Goal: Information Seeking & Learning: Learn about a topic

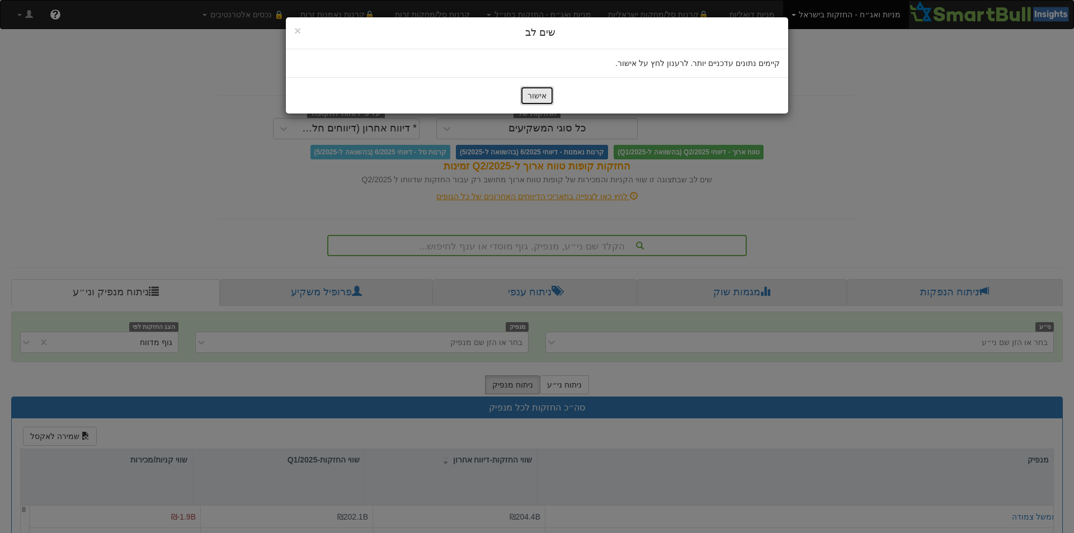
click at [538, 91] on button "אישור" at bounding box center [537, 95] width 34 height 19
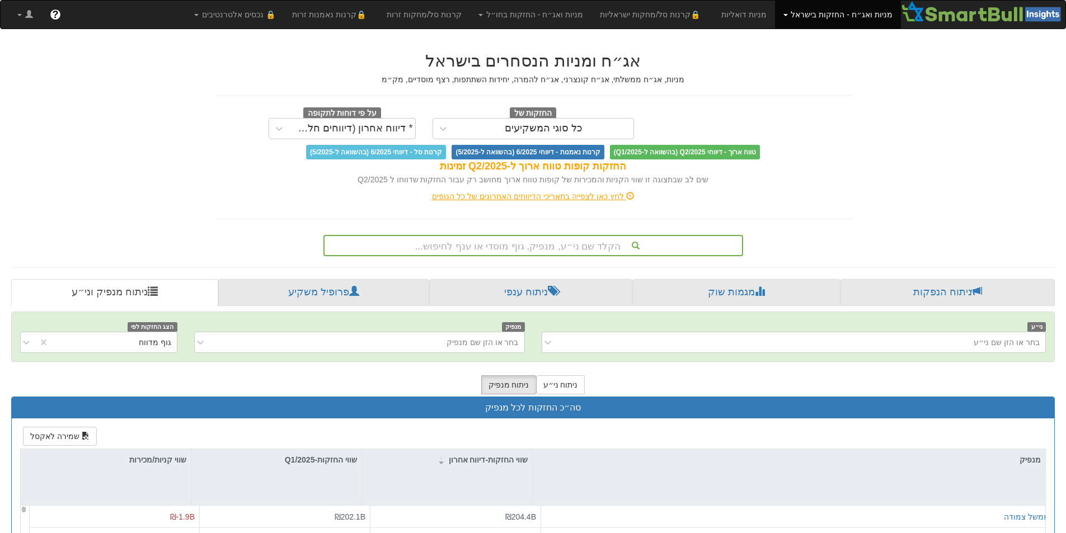
scroll to position [2, 0]
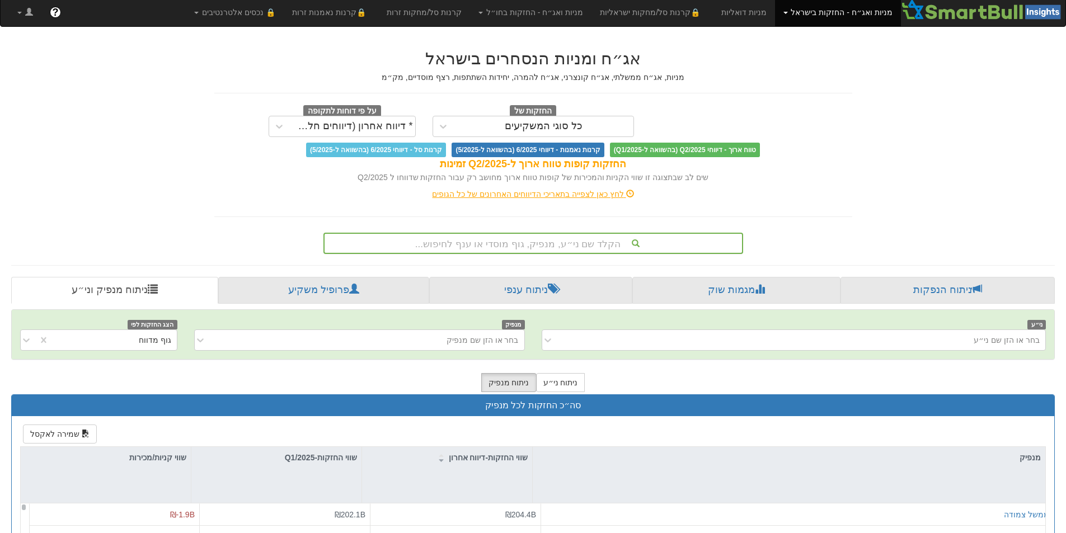
click at [570, 242] on div "הקלד שם ני״ע, מנפיק, גוף מוסדי או ענף לחיפוש..." at bounding box center [532, 243] width 417 height 19
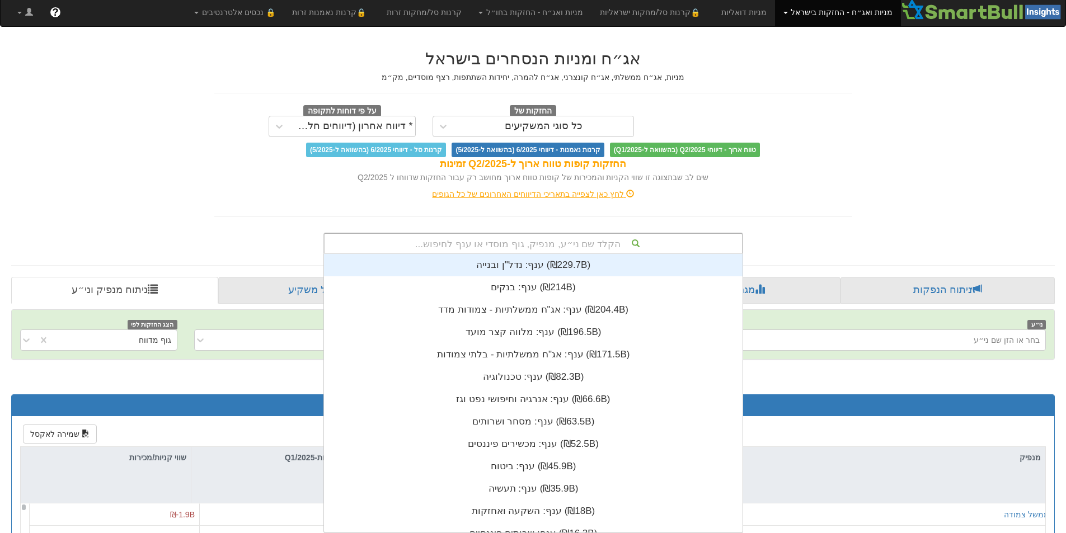
scroll to position [279, 0]
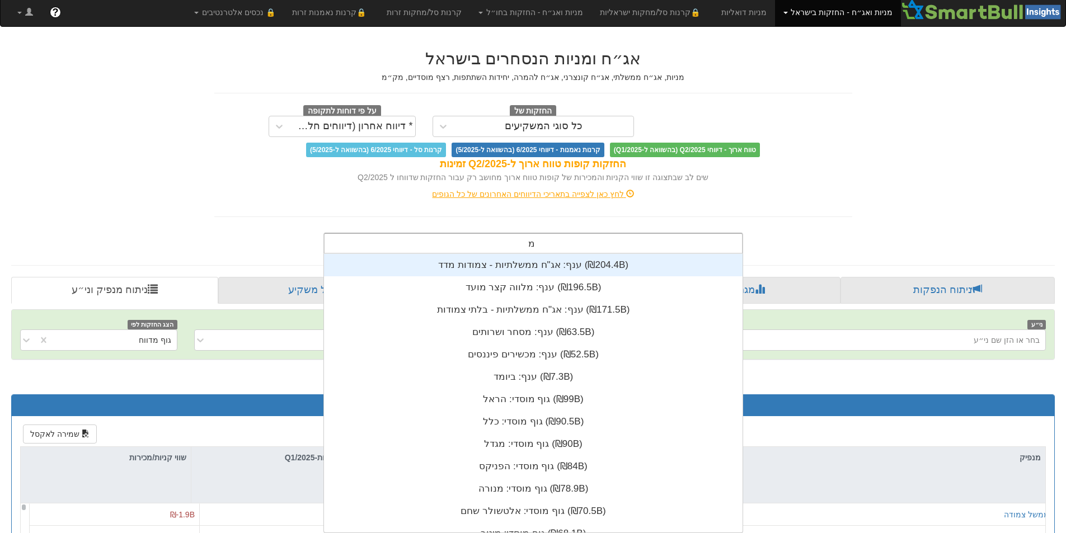
type input "מז"
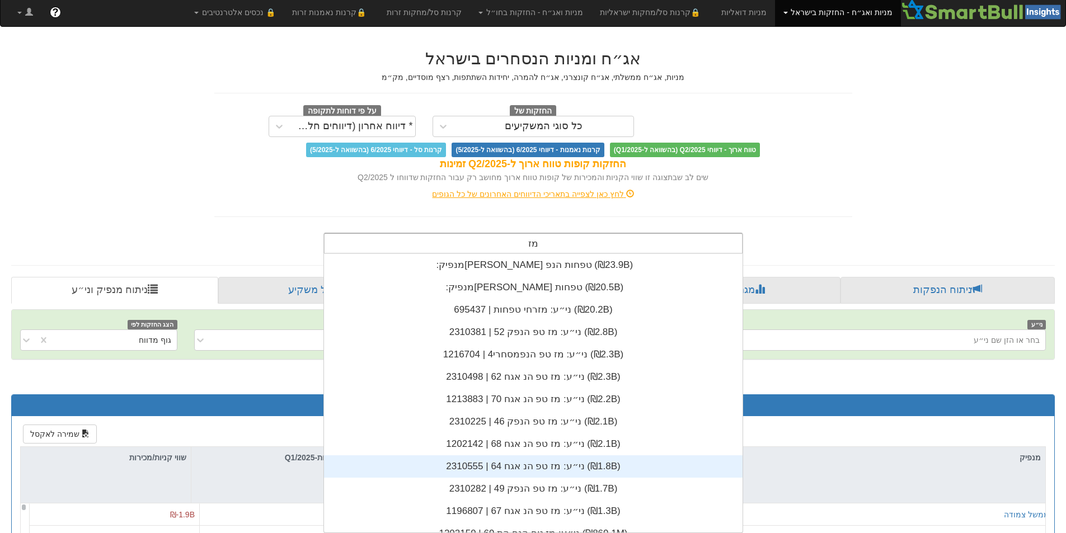
scroll to position [56, 0]
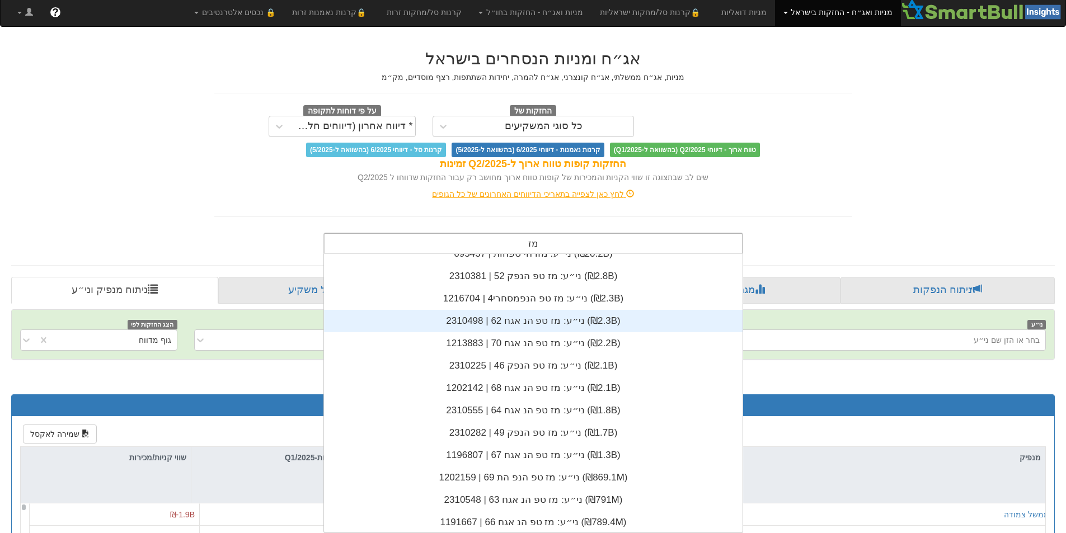
click at [506, 322] on div "ני״ע: ‏מז טפ הנ אגח 62 | 2310498 ‎(₪2.3B)‎" at bounding box center [533, 321] width 418 height 22
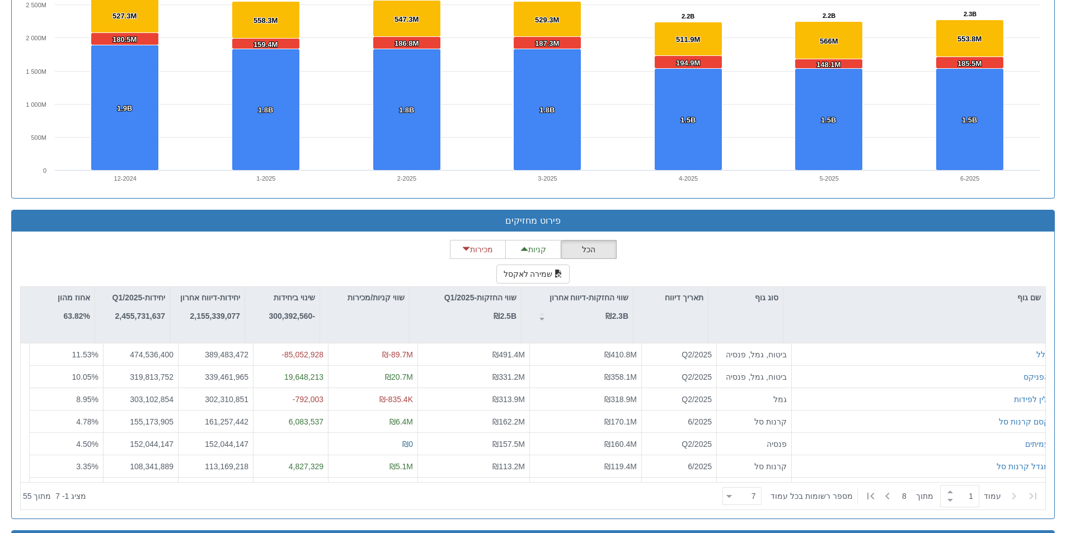
scroll to position [279, 0]
click at [745, 495] on div "7 7" at bounding box center [746, 497] width 29 height 16
click at [754, 464] on div "50" at bounding box center [748, 459] width 39 height 18
type input "50"
click at [757, 456] on div "50" at bounding box center [748, 459] width 39 height 18
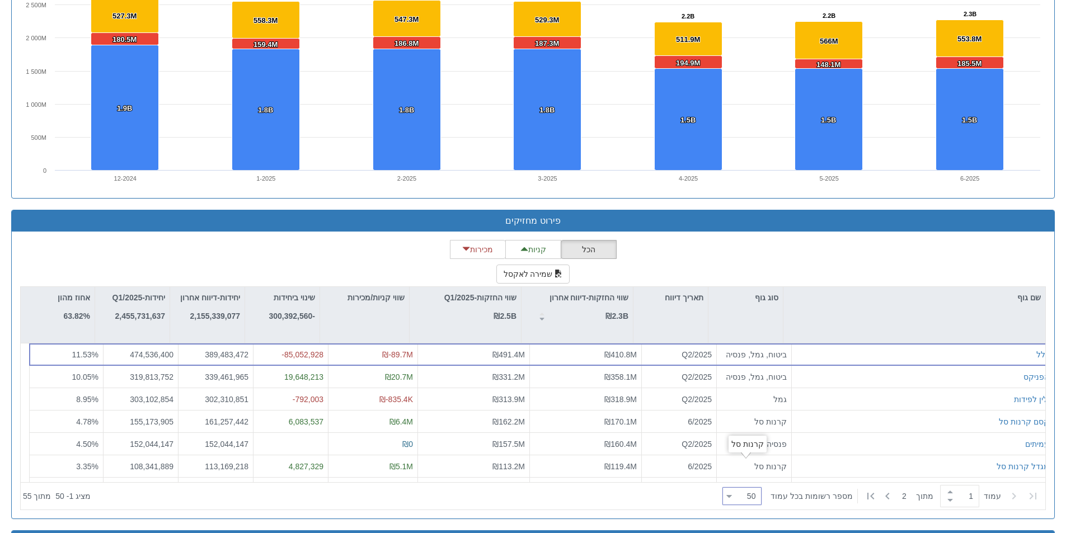
drag, startPoint x: 683, startPoint y: 504, endPoint x: 693, endPoint y: 496, distance: 12.3
click at [683, 503] on div at bounding box center [404, 496] width 627 height 25
